Goal: Obtain resource: Download file/media

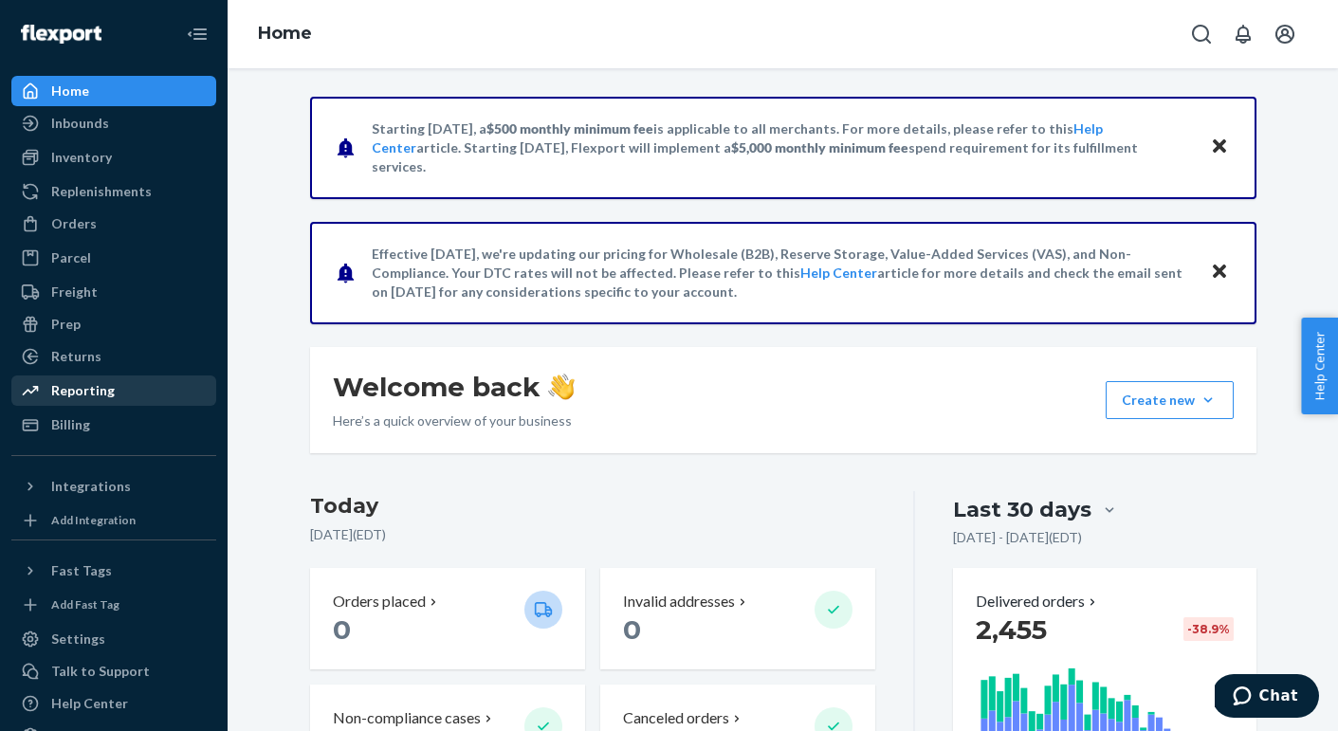
click at [92, 381] on div "Reporting" at bounding box center [83, 390] width 64 height 19
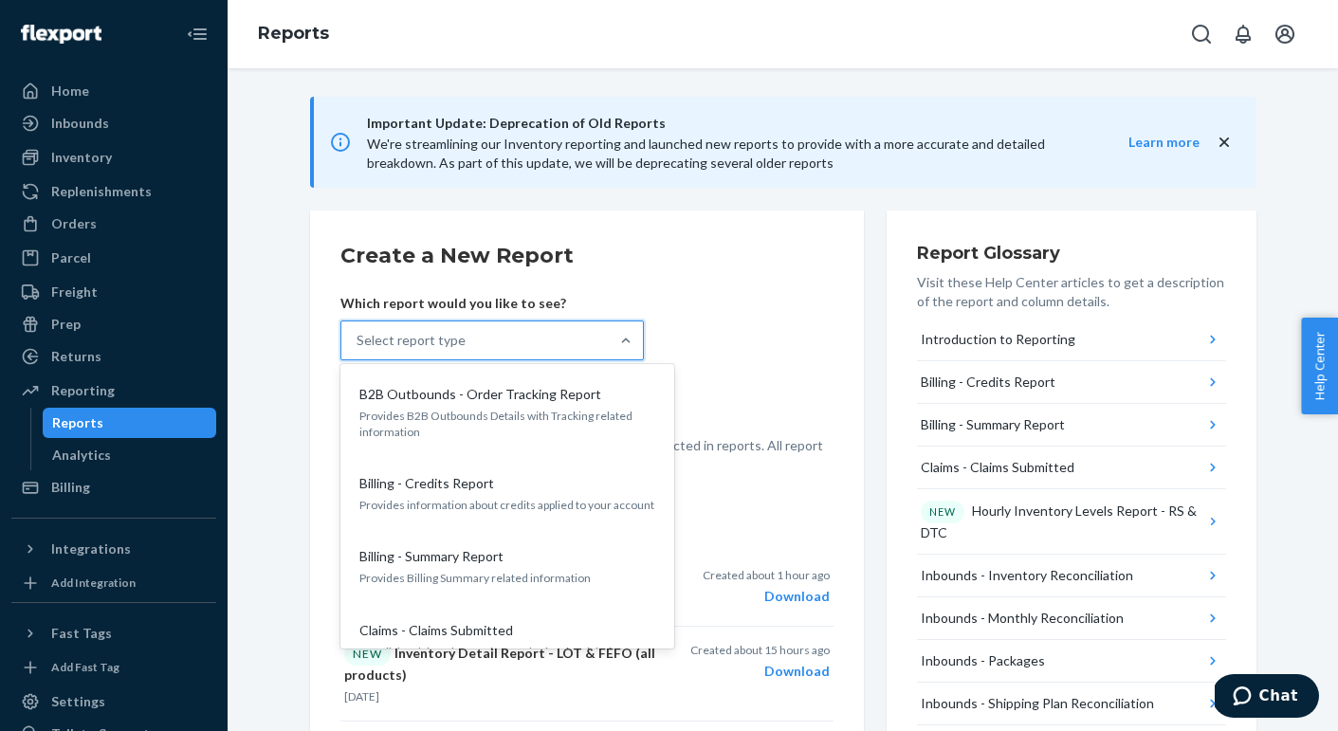
click at [561, 336] on div "Select report type" at bounding box center [474, 340] width 267 height 38
click at [358, 336] on input "option B2B Outbounds - Order Tracking Report focused, 1 of 35. 35 results avail…" at bounding box center [357, 340] width 2 height 19
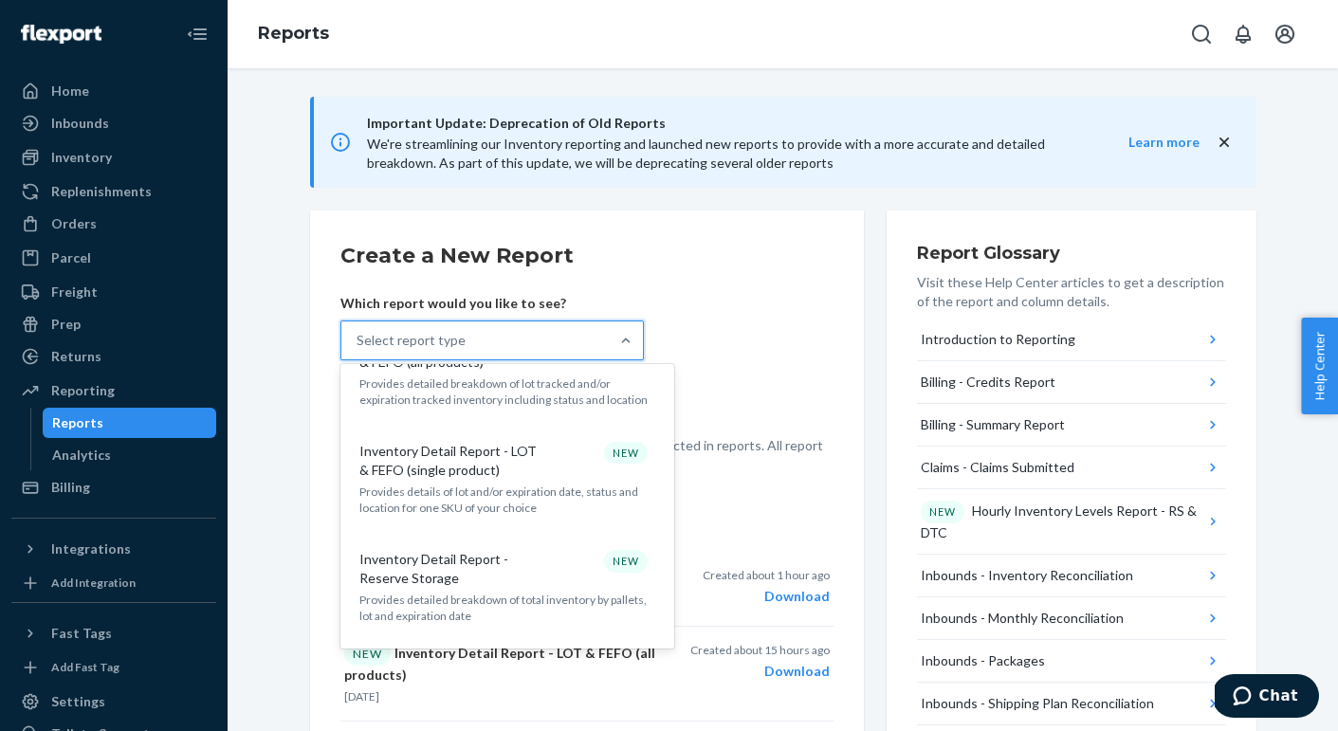
scroll to position [1097, 0]
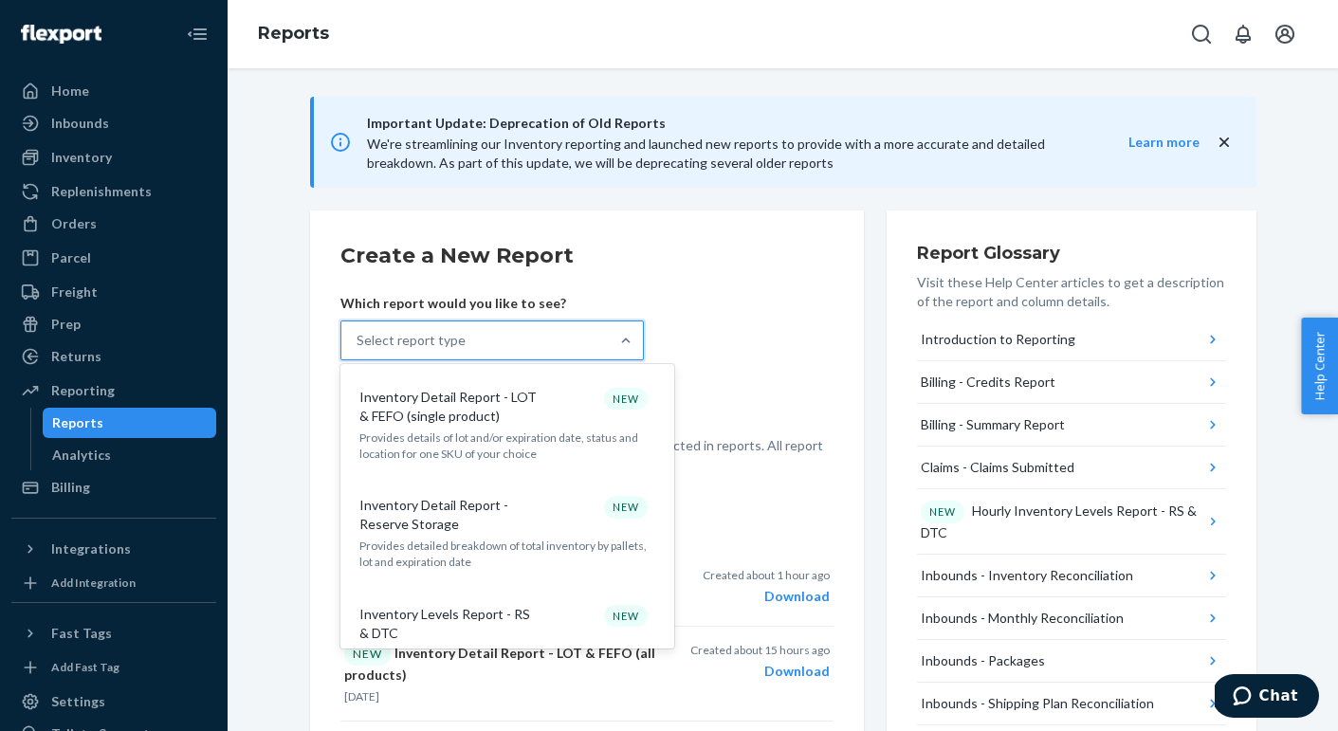
click at [502, 538] on p "Provides detailed breakdown of total inventory by pallets, lot and expiration d…" at bounding box center [507, 554] width 296 height 32
click at [358, 350] on input "option Inventory Detail Report - Reserve Storage focused, 14 of 35. 35 results …" at bounding box center [357, 340] width 2 height 19
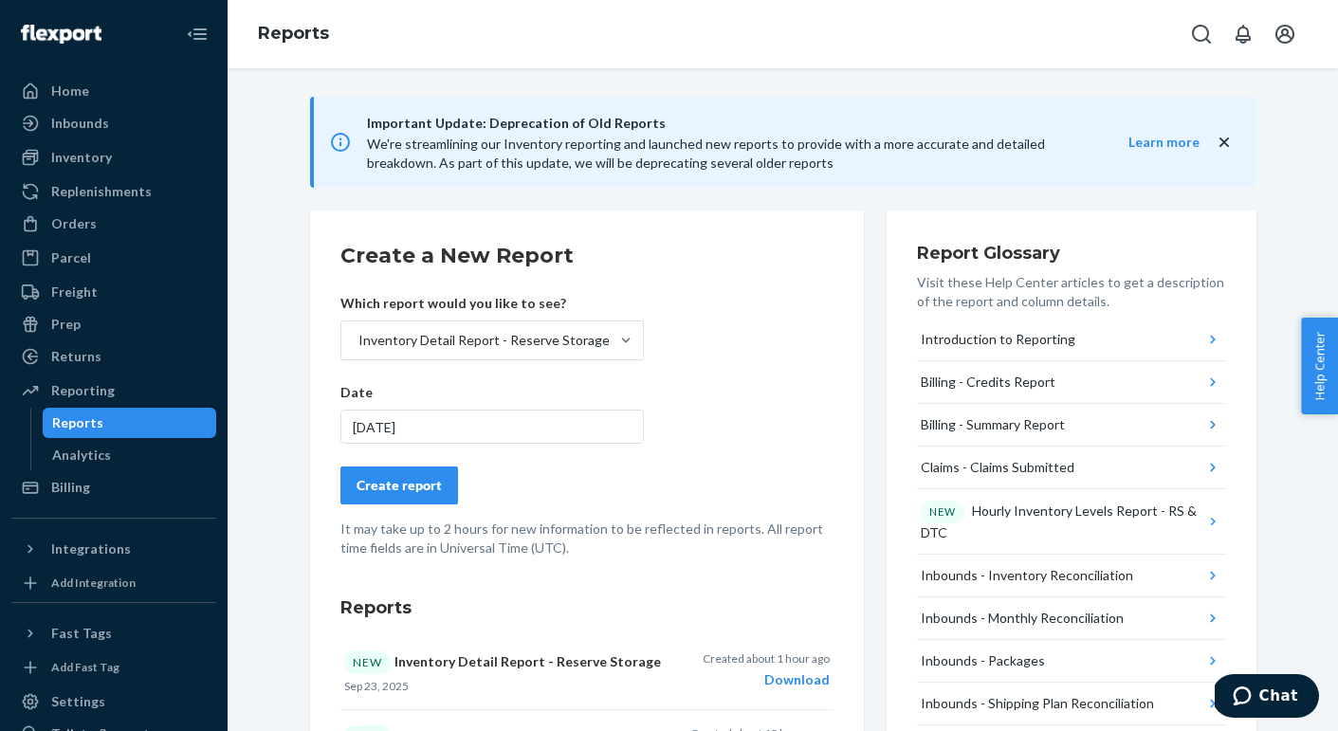
click at [437, 479] on div "Create report" at bounding box center [398, 485] width 85 height 19
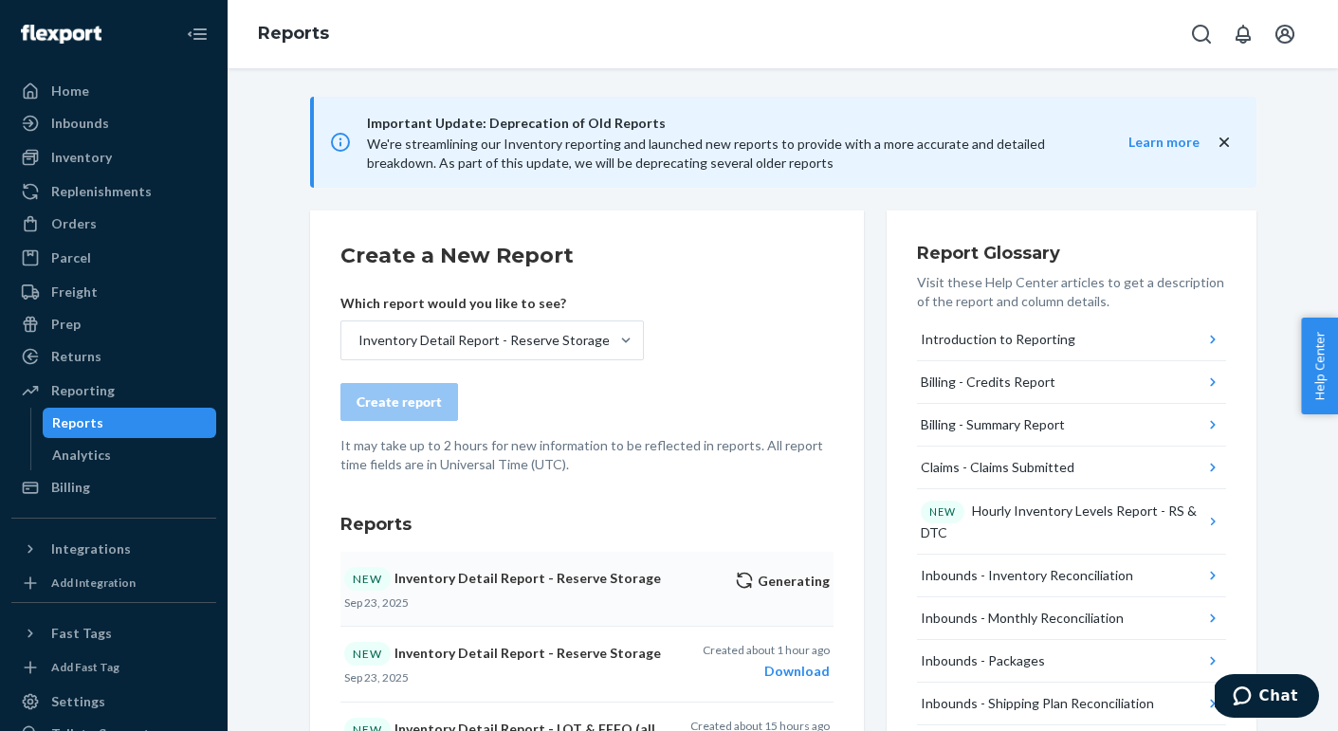
click at [776, 594] on button "NEW Inventory Detail Report - Reserve Storage [DATE] Generating" at bounding box center [586, 589] width 493 height 75
click at [787, 667] on div "Download" at bounding box center [766, 671] width 127 height 19
